Goal: Complete application form: Fill out and submit a form for a specific purpose

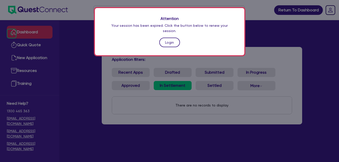
click at [169, 38] on link "Login" at bounding box center [169, 43] width 21 height 10
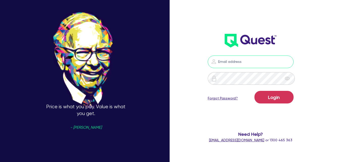
type input "[EMAIL_ADDRESS][DOMAIN_NAME]"
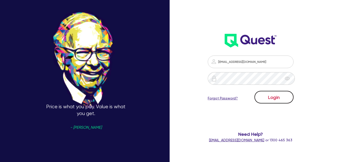
click at [278, 96] on button "Login" at bounding box center [274, 97] width 39 height 13
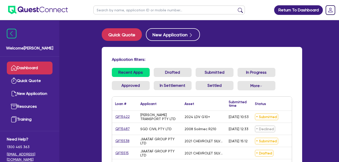
click at [225, 128] on div "2008 Soilmec R210" at bounding box center [204, 129] width 44 height 12
click at [219, 73] on link "Submitted" at bounding box center [215, 72] width 38 height 9
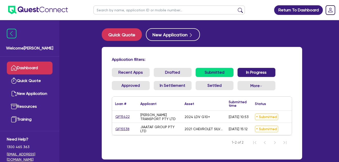
click at [252, 74] on link "In Progress" at bounding box center [257, 72] width 38 height 9
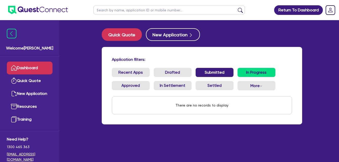
click at [222, 71] on link "Submitted" at bounding box center [215, 72] width 38 height 9
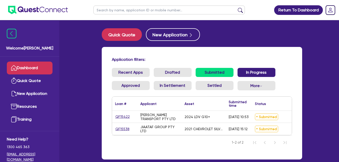
click at [252, 70] on link "In Progress" at bounding box center [257, 72] width 38 height 9
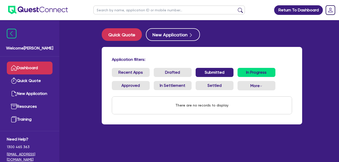
click at [221, 73] on link "Submitted" at bounding box center [215, 72] width 38 height 9
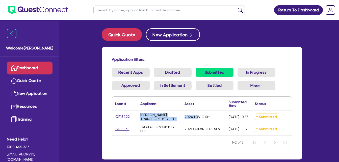
drag, startPoint x: 198, startPoint y: 116, endPoint x: 111, endPoint y: 113, distance: 86.9
click at [111, 113] on div "Application filters: Recent Apps Drafted Submitted In Progress Approved In Sett…" at bounding box center [202, 103] width 201 height 113
click at [111, 114] on div "Application filters: Recent Apps Drafted Submitted In Progress Approved In Sett…" at bounding box center [202, 103] width 201 height 113
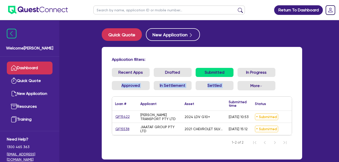
drag, startPoint x: 113, startPoint y: 90, endPoint x: 276, endPoint y: 82, distance: 163.4
click at [276, 82] on ul "Recent Apps Drafted Submitted In Progress Approved In Settlement Settled More W…" at bounding box center [202, 81] width 180 height 27
click at [286, 70] on ul "Recent Apps Drafted Submitted In Progress Approved In Settlement Settled More W…" at bounding box center [202, 81] width 180 height 27
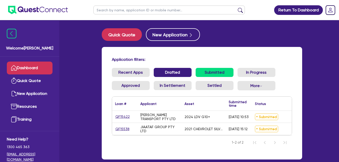
click at [182, 72] on link "Drafted" at bounding box center [173, 72] width 38 height 9
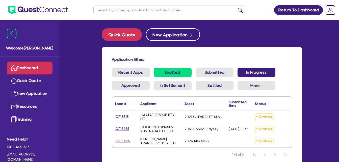
click at [243, 73] on link "In Progress" at bounding box center [257, 72] width 38 height 9
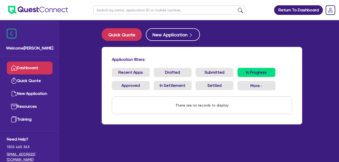
click at [34, 72] on link "Dashboard" at bounding box center [30, 68] width 46 height 13
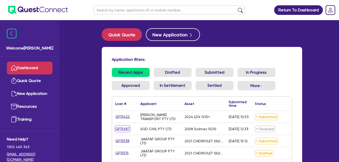
click at [118, 128] on link "QF15487" at bounding box center [122, 129] width 15 height 6
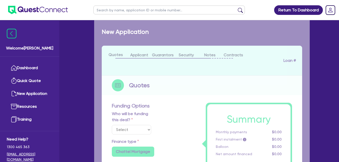
select select "Quest Finance - Own Book"
select select "PRIMARY_ASSETS"
type input "2008"
radio input "false"
radio input "true"
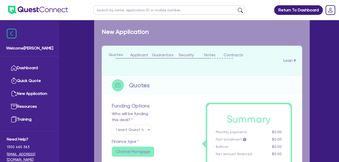
radio input "true"
type input "125,000"
type input "10"
type input "12,500"
type input "17.95"
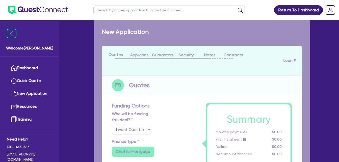
select select "CONSTRUCTION_AND_EARTHMOVING_EQUIPMENT"
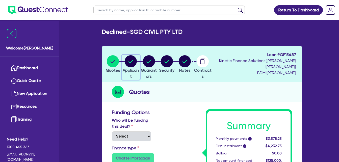
click at [137, 62] on circle "button" at bounding box center [131, 61] width 12 height 12
select select "COMPANY"
select select "BUILDING_CONSTRUCTION"
select select "BUSINESSES_INFRASTRUCTURE_PROJECT"
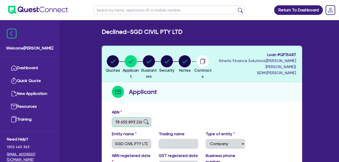
click at [132, 125] on input "78 655 893 226" at bounding box center [131, 122] width 39 height 10
click at [191, 66] on circle "button" at bounding box center [185, 61] width 12 height 12
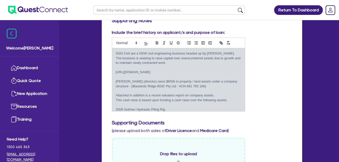
scroll to position [91, 0]
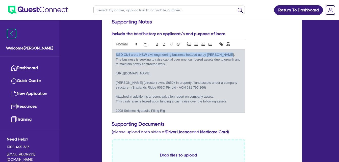
drag, startPoint x: 226, startPoint y: 54, endPoint x: 110, endPoint y: 53, distance: 116.5
click at [110, 53] on div "Include the brief history on applicant/s and purpose of loan: SGD Civil are a N…" at bounding box center [178, 72] width 141 height 82
copy p "SGD Civil are a NSW civil engineering business headed up by [PERSON_NAME]."
drag, startPoint x: 153, startPoint y: 59, endPoint x: 108, endPoint y: 59, distance: 44.2
click at [108, 59] on div "Include the brief history on applicant/s and purpose of loan: SGD Civil are a N…" at bounding box center [178, 72] width 141 height 82
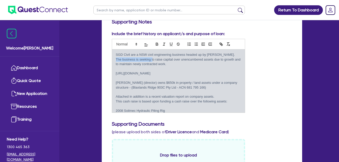
copy p "The business is seeking t"
drag, startPoint x: 215, startPoint y: 59, endPoint x: 222, endPoint y: 65, distance: 9.2
click at [222, 65] on p "The business is seeking to raise capital over unencumbered assets due to growth…" at bounding box center [178, 61] width 125 height 9
copy p "due to growth and to maintain newly contracted work."
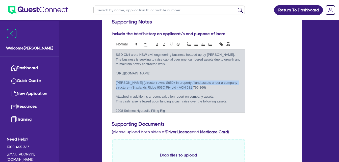
drag, startPoint x: 202, startPoint y: 88, endPoint x: 116, endPoint y: 84, distance: 86.5
click at [116, 84] on p "[PERSON_NAME] (director) owns $650k in property / land assets under a company s…" at bounding box center [178, 85] width 125 height 9
copy p "[PERSON_NAME] (director) owns $650k in property / land assets under a company s…"
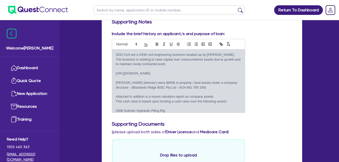
click at [163, 73] on p "[URL][DOMAIN_NAME]" at bounding box center [178, 73] width 125 height 5
drag, startPoint x: 161, startPoint y: 72, endPoint x: 112, endPoint y: 73, distance: 49.5
click at [112, 73] on div "SGD Civil are a NSW civil engineering business headed up by [PERSON_NAME]. The …" at bounding box center [178, 81] width 133 height 63
copy p "[URL][DOMAIN_NAME]"
drag, startPoint x: 261, startPoint y: 90, endPoint x: 260, endPoint y: 100, distance: 9.9
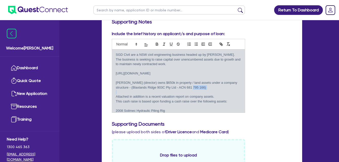
click at [260, 90] on div "Include the brief history on applicant/s and purpose of loan: SGD Civil are a N…" at bounding box center [202, 74] width 188 height 86
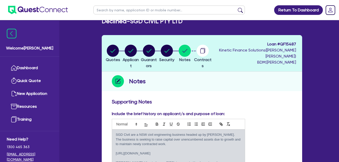
scroll to position [0, 0]
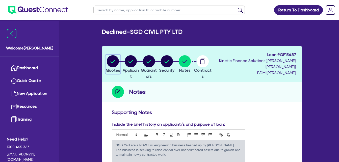
click at [115, 61] on circle "button" at bounding box center [113, 61] width 12 height 12
select select "Quest Finance - Own Book"
select select "PRIMARY_ASSETS"
select select "CONSTRUCTION_AND_EARTHMOVING_EQUIPMENT"
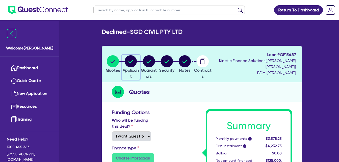
click at [130, 64] on circle "button" at bounding box center [131, 61] width 12 height 12
select select "COMPANY"
select select "BUILDING_CONSTRUCTION"
select select "BUSINESSES_INFRASTRUCTURE_PROJECT"
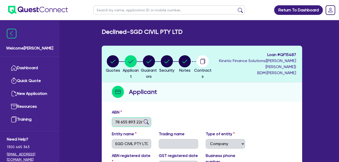
click at [131, 124] on input "78 655 893 226" at bounding box center [131, 122] width 39 height 10
click at [129, 124] on input "78 655 893 226" at bounding box center [131, 122] width 39 height 10
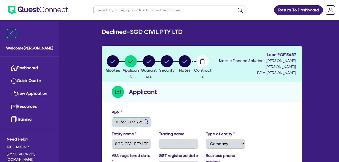
click at [129, 124] on input "78 655 893 226" at bounding box center [131, 122] width 39 height 10
click at [153, 60] on circle "button" at bounding box center [149, 61] width 12 height 12
select select "MR"
select select "[GEOGRAPHIC_DATA]"
select select "SINGLE"
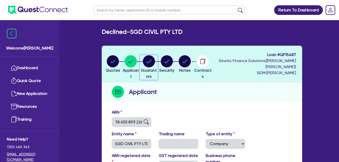
select select "INVESTMENT_PROPERTY"
select select "EQUIPMENT"
select select "CASH"
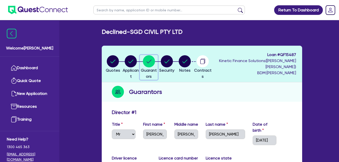
scroll to position [135, 0]
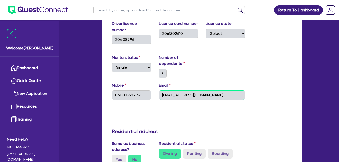
click at [167, 95] on input "[EMAIL_ADDRESS][DOMAIN_NAME]" at bounding box center [202, 95] width 86 height 10
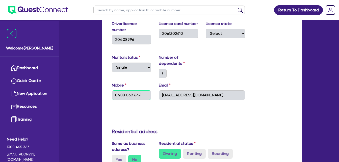
click at [135, 96] on input "0488 069 644" at bounding box center [131, 95] width 39 height 10
